Goal: Transaction & Acquisition: Purchase product/service

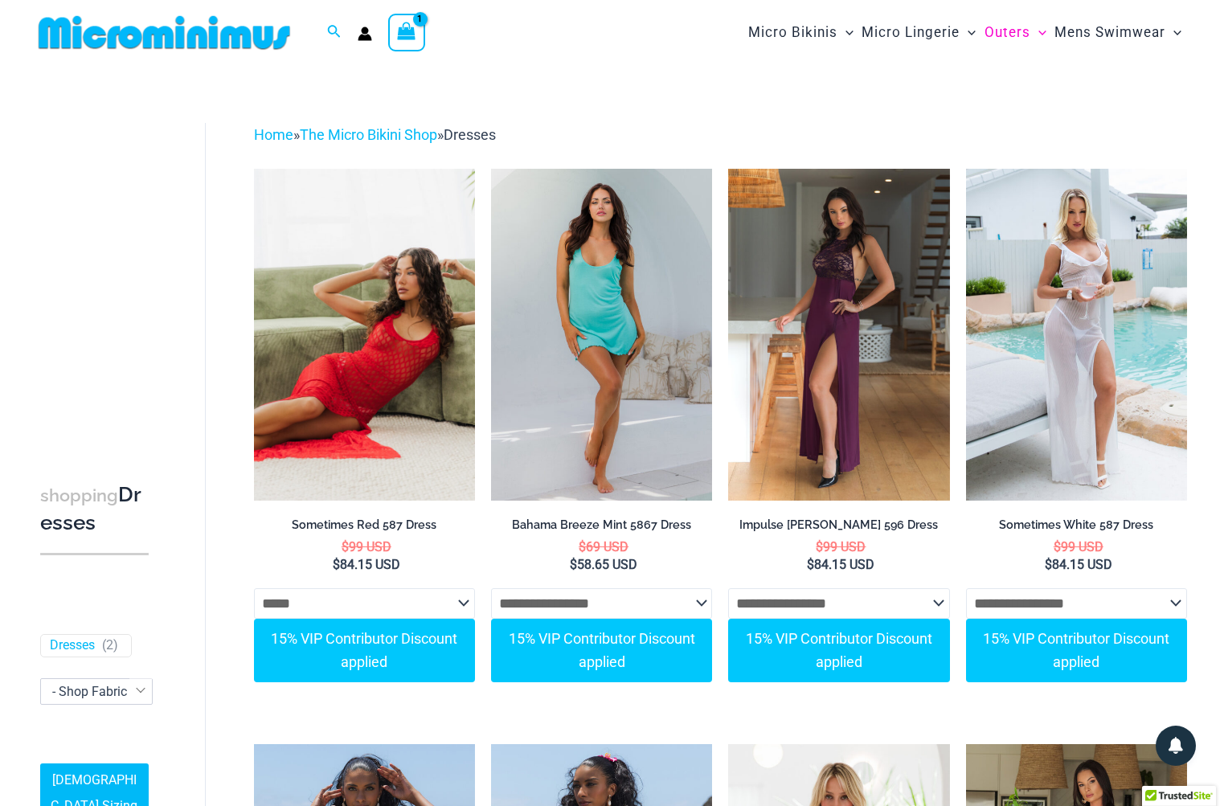
select select "*****"
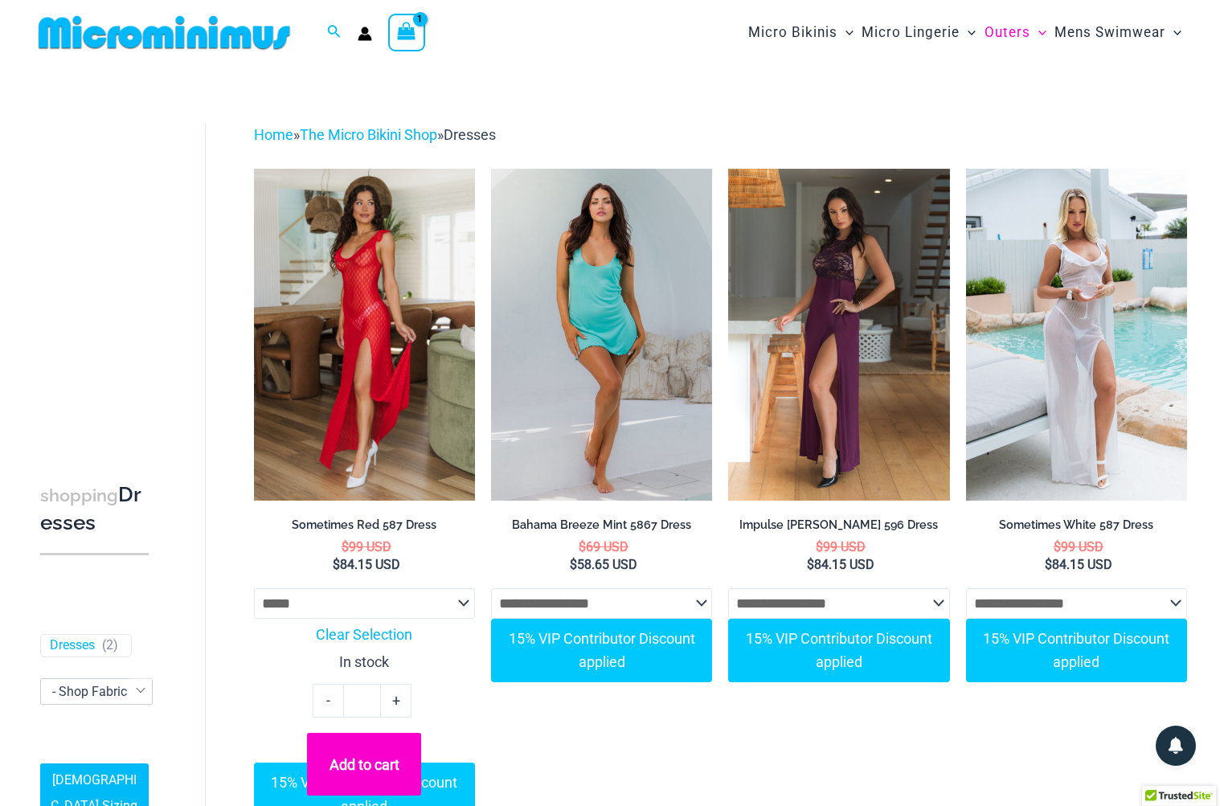
click at [366, 763] on button "Add to cart" at bounding box center [364, 764] width 114 height 63
click at [409, 38] on icon "View Shopping Cart, 2 items" at bounding box center [407, 31] width 18 height 18
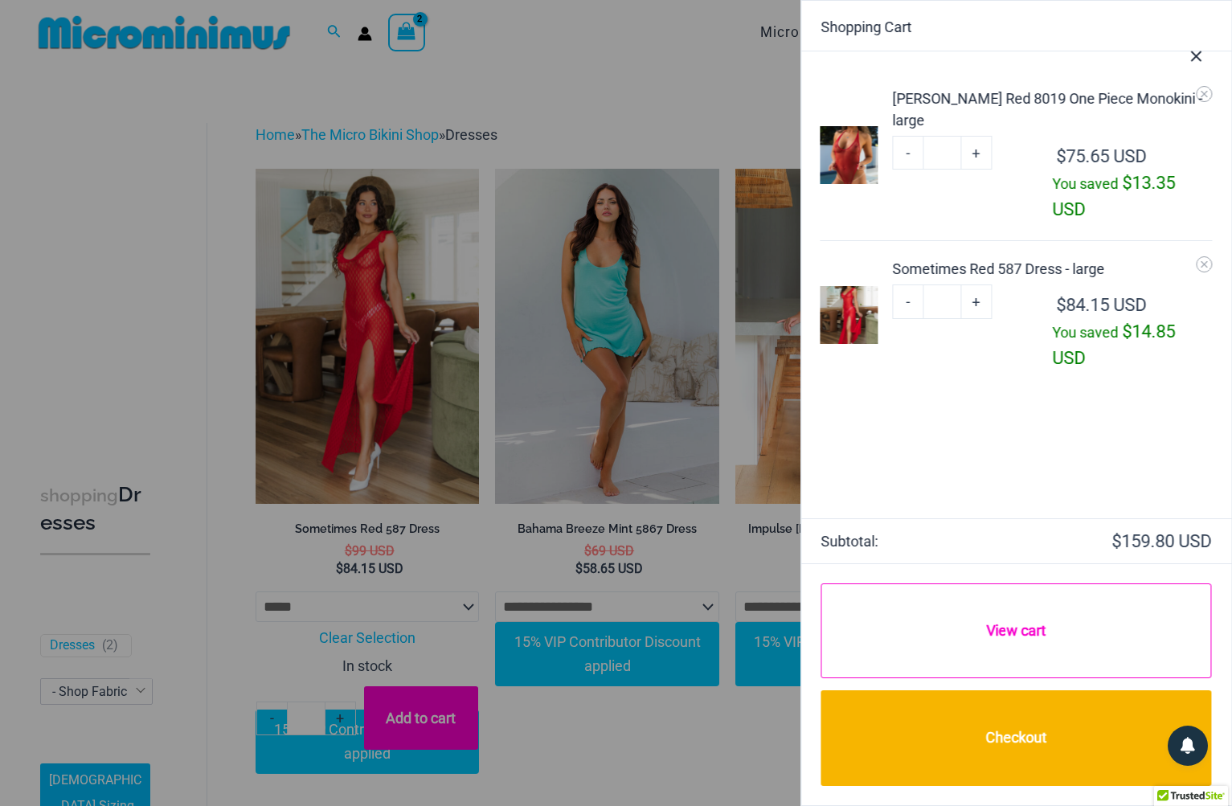
click at [989, 629] on link "View cart" at bounding box center [1016, 630] width 390 height 94
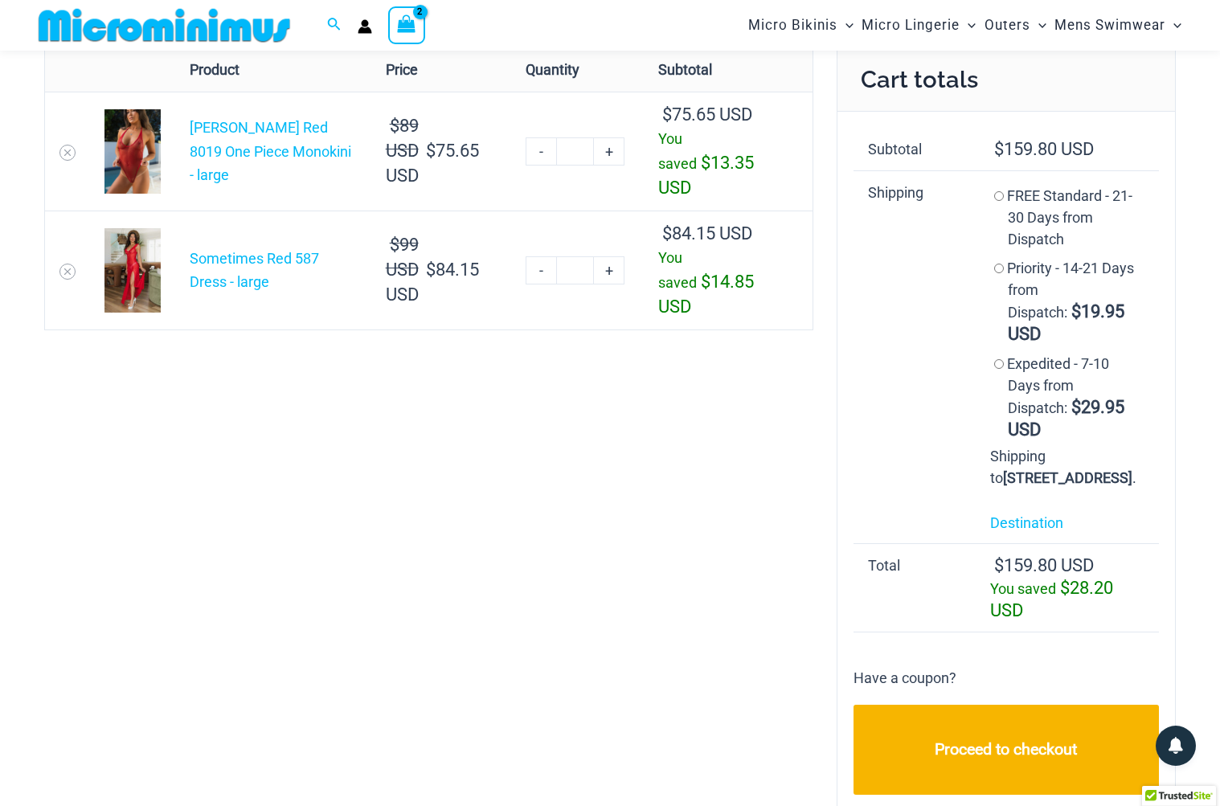
scroll to position [125, 0]
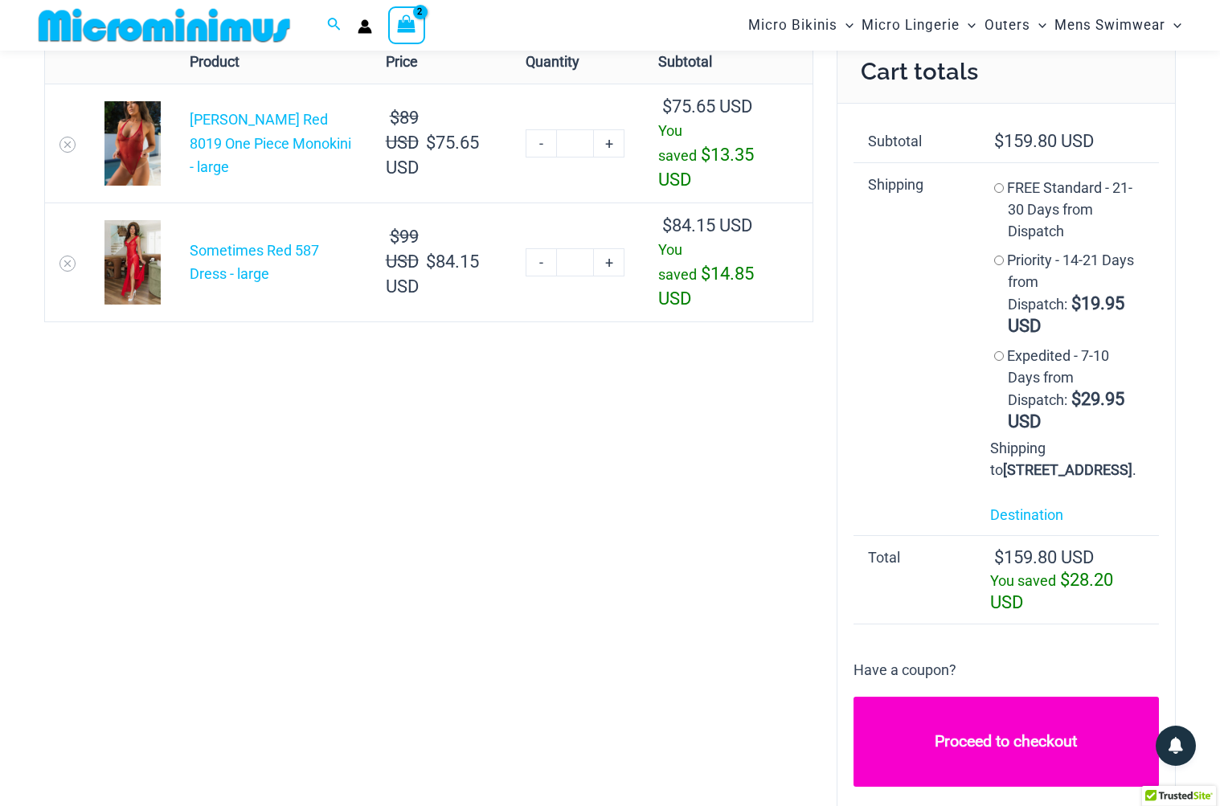
click at [972, 737] on link "Proceed to checkout" at bounding box center [1005, 742] width 305 height 90
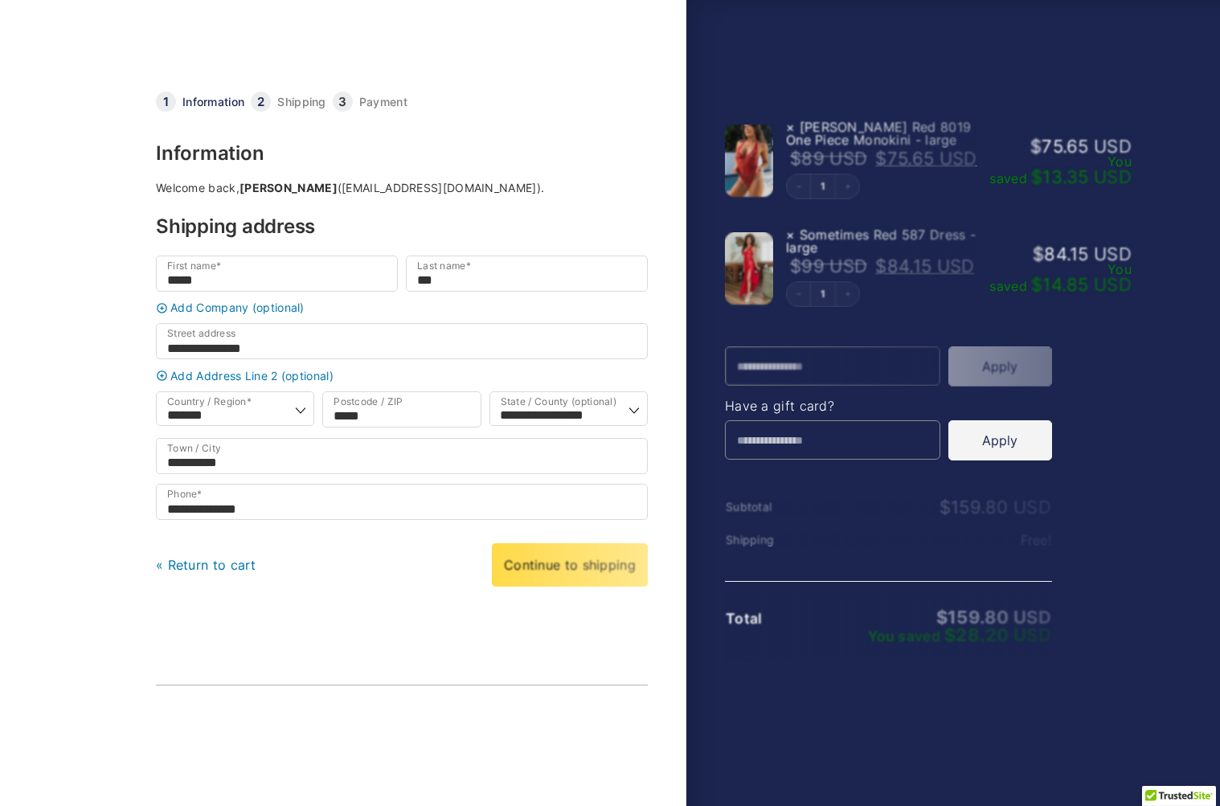
select select "*****"
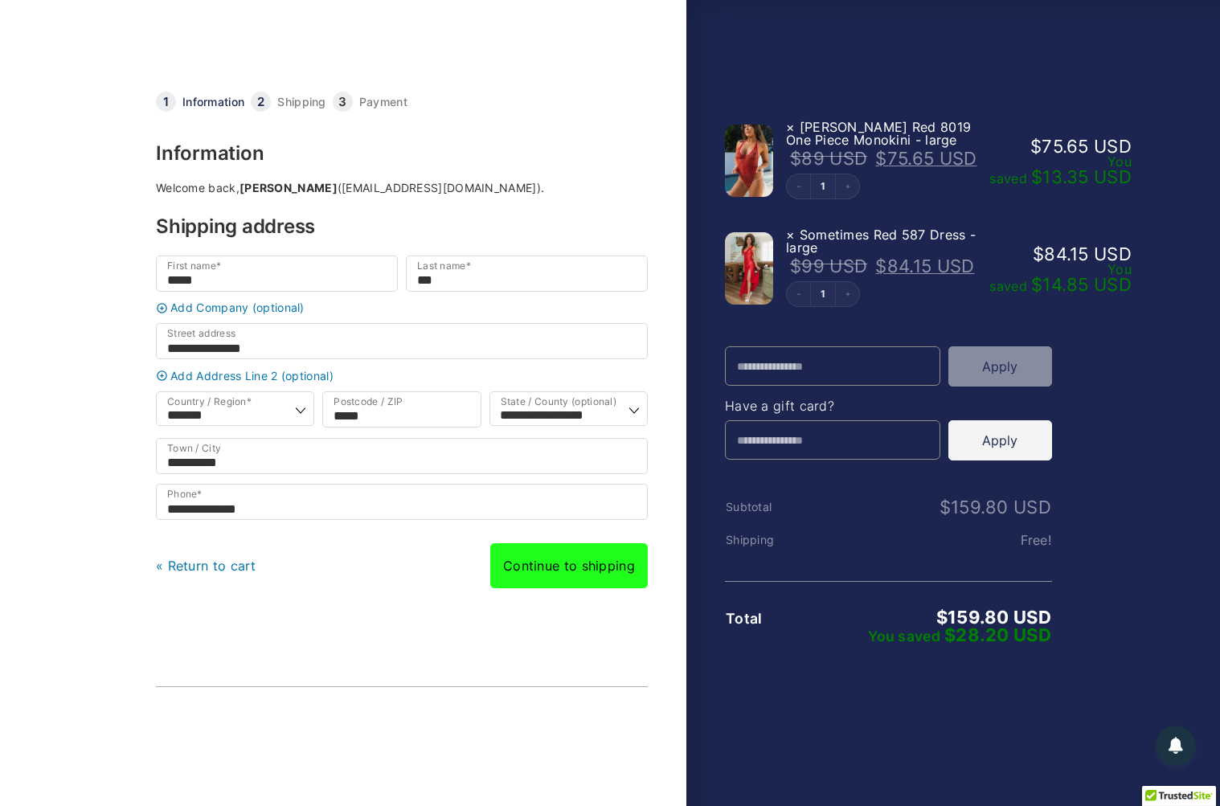
click at [559, 582] on link "Continue to shipping" at bounding box center [568, 565] width 157 height 45
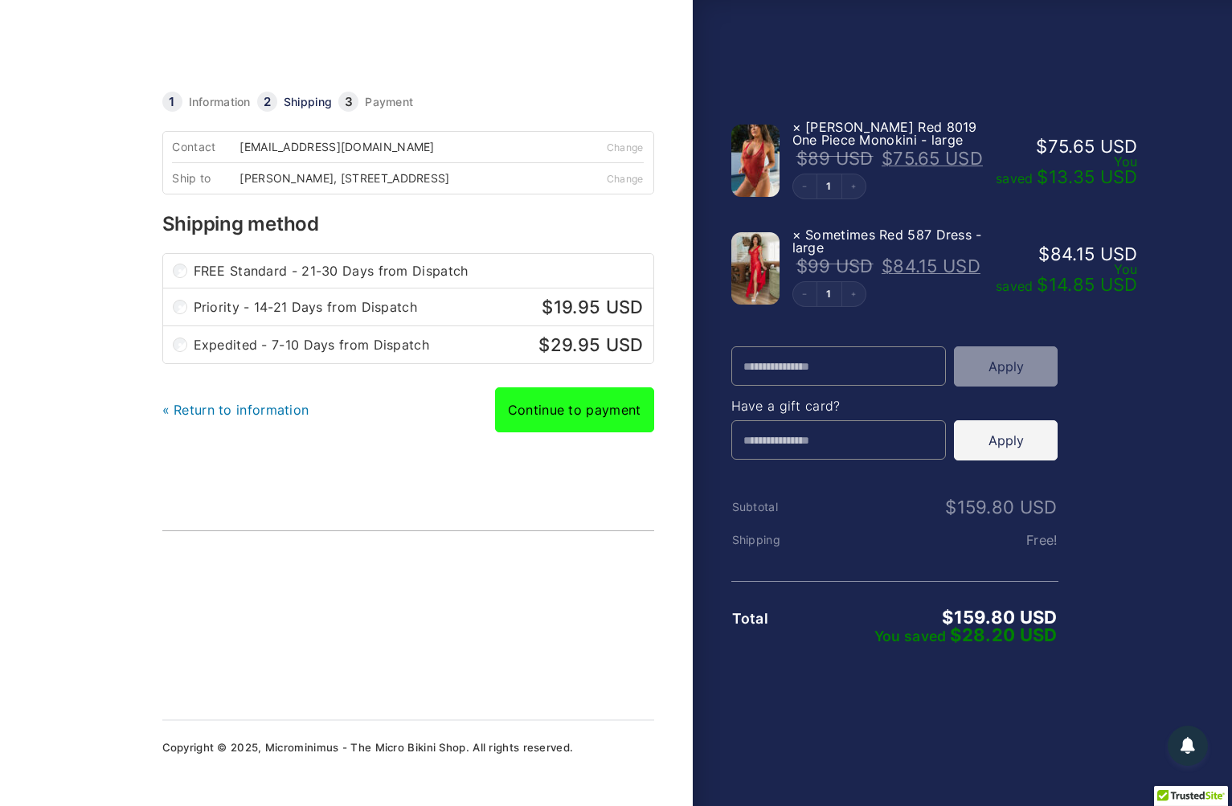
click at [558, 416] on link "Continue to payment" at bounding box center [574, 409] width 159 height 45
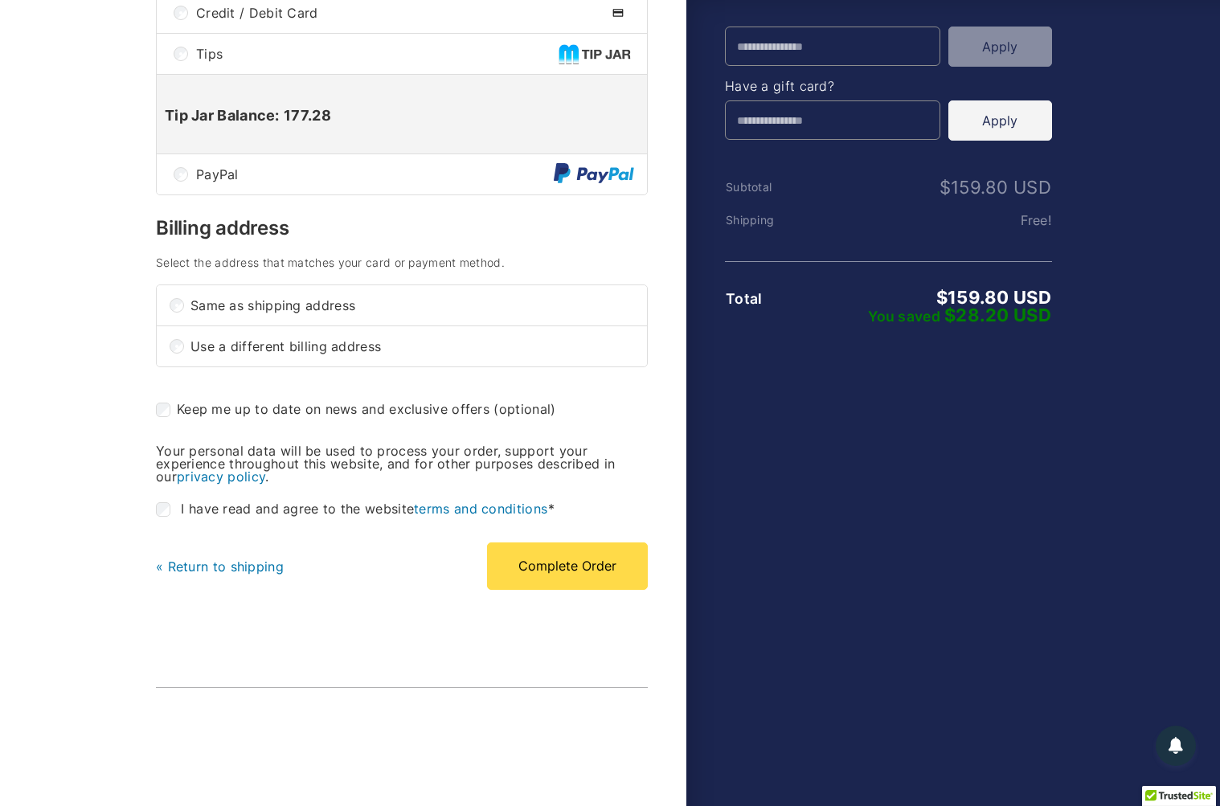
scroll to position [321, 0]
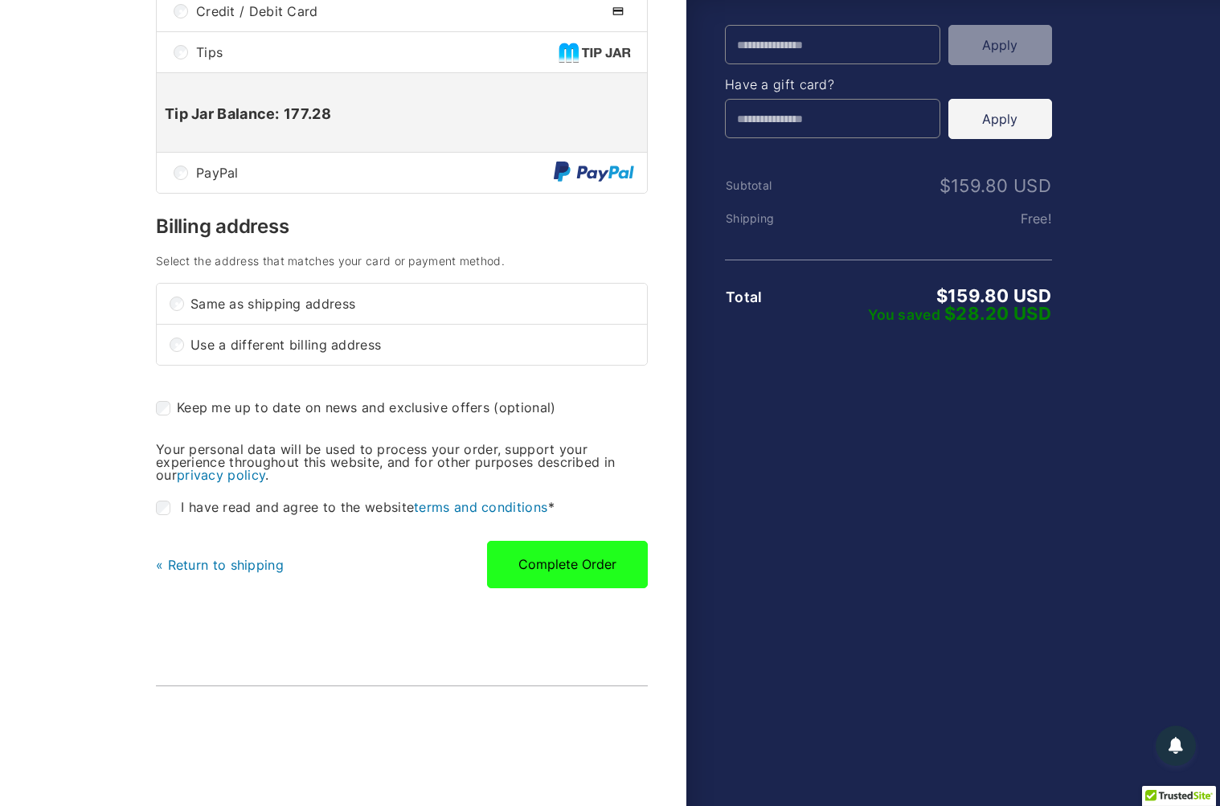
click at [557, 570] on button "Complete Order" at bounding box center [567, 564] width 161 height 47
